Goal: Transaction & Acquisition: Purchase product/service

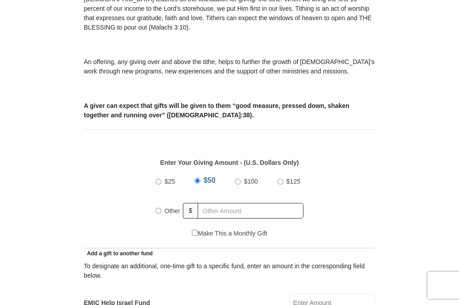
scroll to position [268, 0]
radio input "true"
click at [159, 183] on input "$25" at bounding box center [159, 181] width 6 height 6
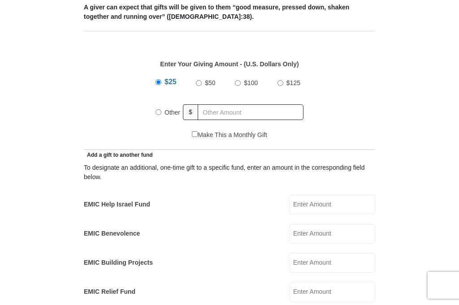
click at [345, 282] on input "EMIC Relief Fund" at bounding box center [333, 292] width 86 height 20
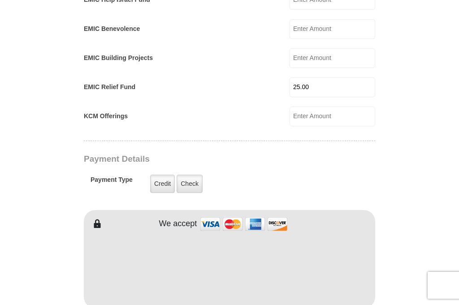
scroll to position [573, 0]
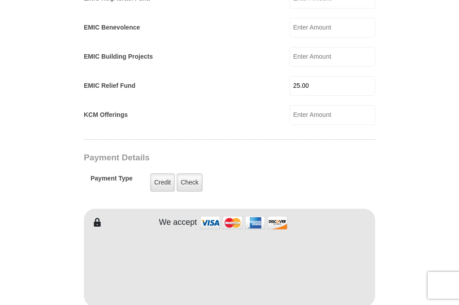
type input "25.00"
click at [161, 174] on label "Credit" at bounding box center [162, 183] width 25 height 18
click at [0, 0] on input "Credit" at bounding box center [0, 0] width 0 height 0
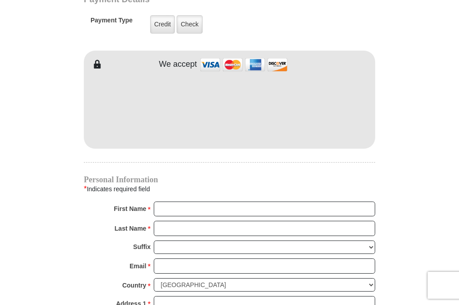
scroll to position [739, 0]
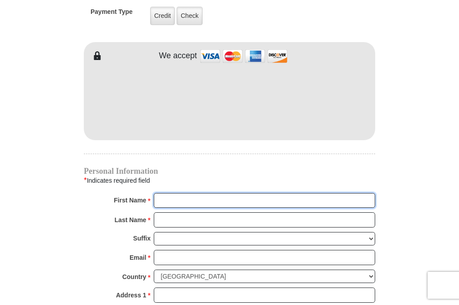
click at [323, 193] on input "First Name *" at bounding box center [265, 200] width 222 height 15
type input "[PERSON_NAME]"
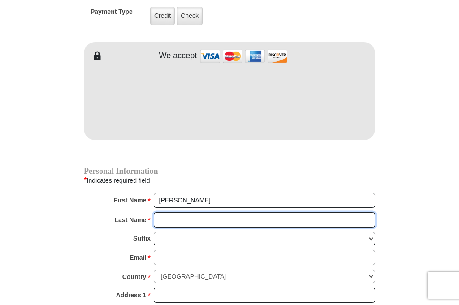
click at [199, 213] on input "Last Name *" at bounding box center [265, 220] width 222 height 15
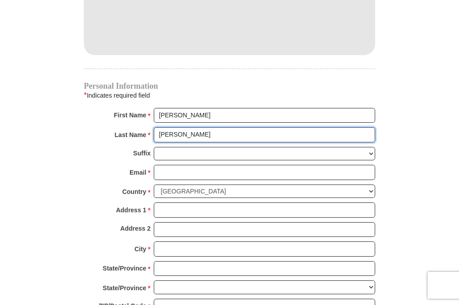
scroll to position [825, 0]
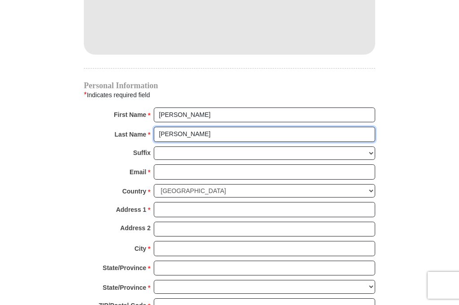
type input "[PERSON_NAME]"
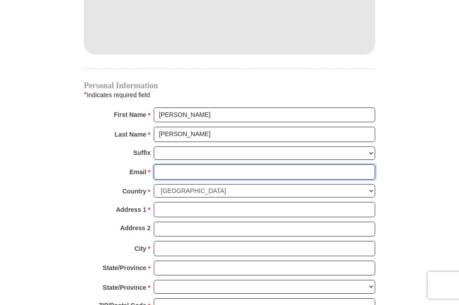
click at [314, 165] on input "Email *" at bounding box center [265, 172] width 222 height 15
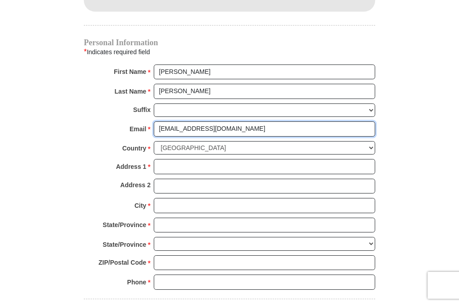
scroll to position [869, 0]
type input "[EMAIL_ADDRESS][DOMAIN_NAME]"
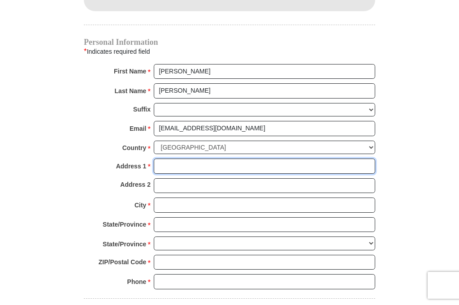
click at [317, 159] on input "Address 1 *" at bounding box center [265, 166] width 222 height 15
type input "[STREET_ADDRESS]"
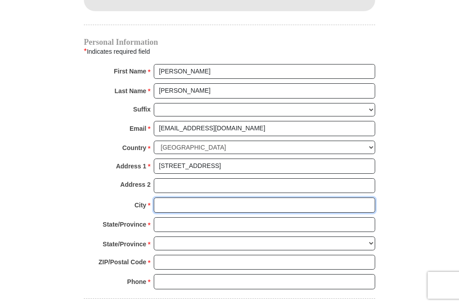
click at [198, 198] on input "City *" at bounding box center [265, 205] width 222 height 15
type input "Round Rock"
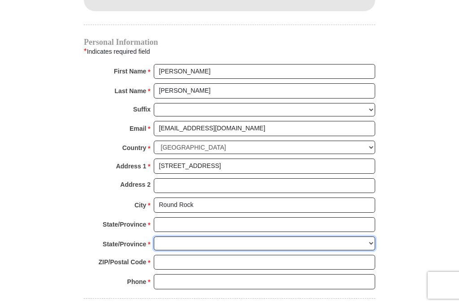
click at [236, 237] on select "State/Province *" at bounding box center [265, 244] width 222 height 14
click at [365, 237] on select "State/Province *" at bounding box center [265, 244] width 222 height 14
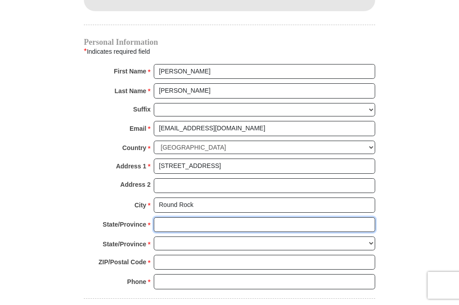
click at [167, 217] on input "State/Province *" at bounding box center [265, 224] width 222 height 15
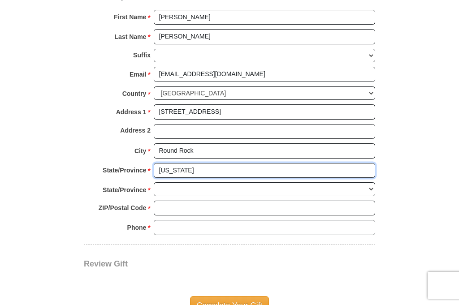
scroll to position [923, 0]
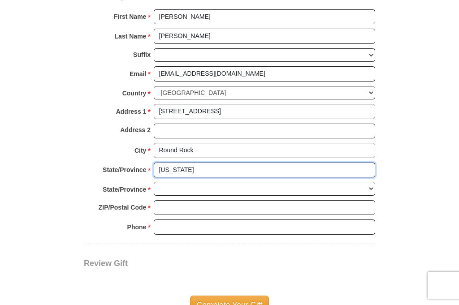
type input "[US_STATE]"
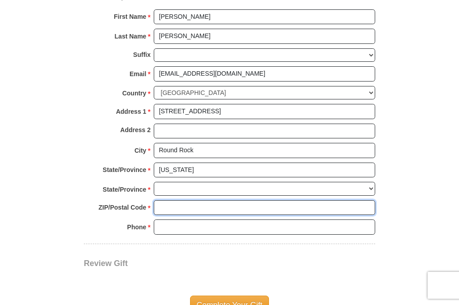
click at [304, 200] on input "ZIP/Postal Code *" at bounding box center [265, 207] width 222 height 15
type input "78681"
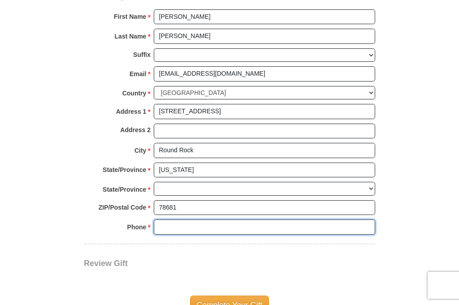
click at [227, 220] on input "Phone * *" at bounding box center [265, 227] width 222 height 15
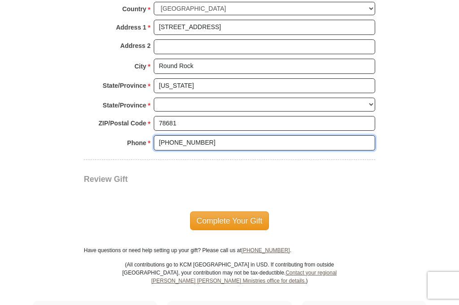
scroll to position [1008, 0]
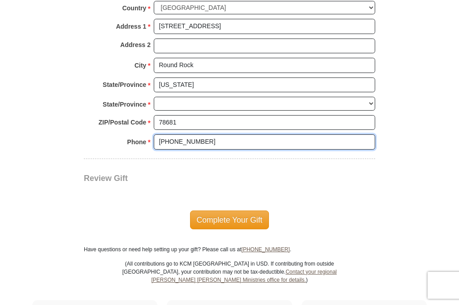
type input "[PHONE_NUMBER]"
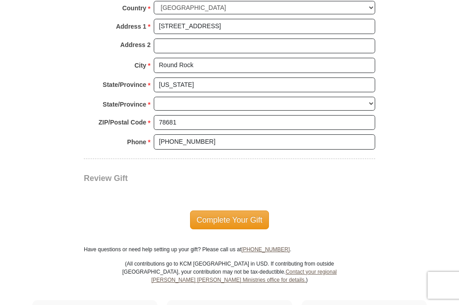
click at [246, 211] on span "Complete Your Gift" at bounding box center [229, 220] width 79 height 19
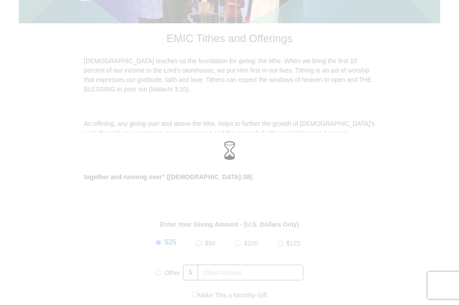
scroll to position [196, 0]
